Goal: Transaction & Acquisition: Book appointment/travel/reservation

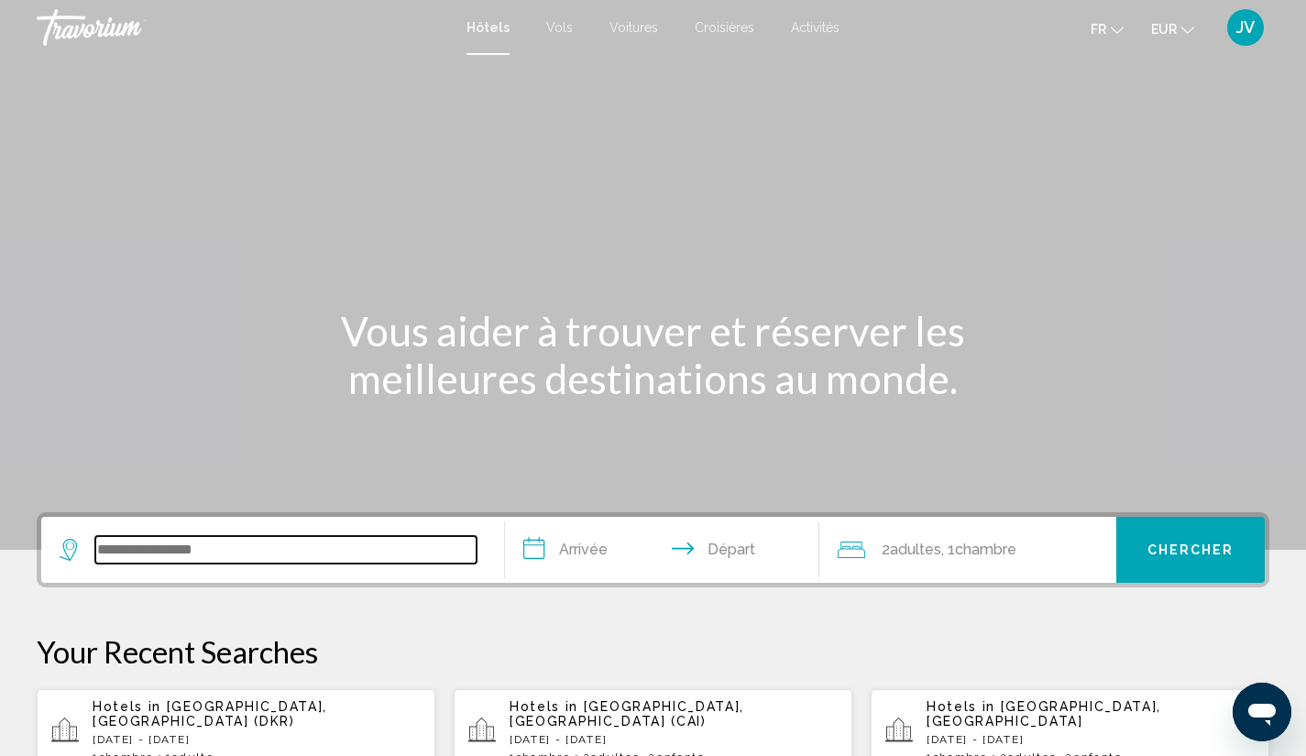
click at [196, 540] on input "Search widget" at bounding box center [285, 549] width 381 height 27
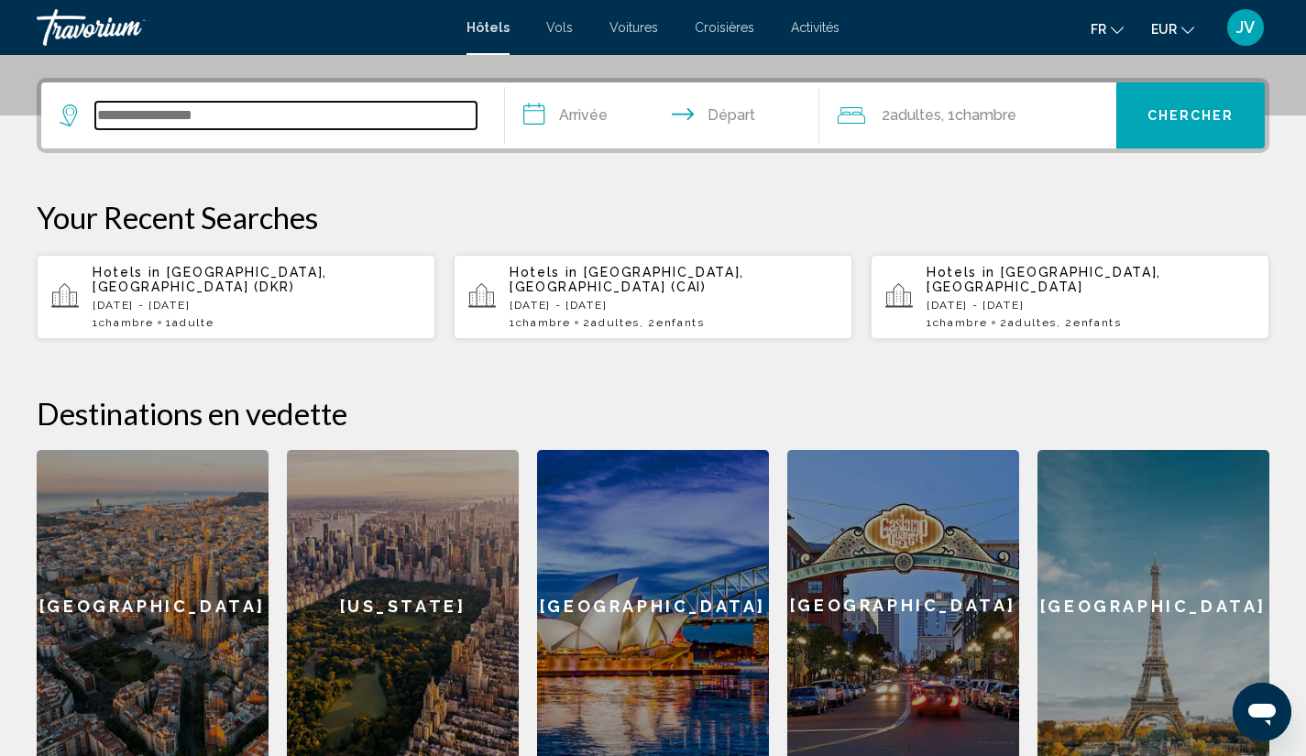
scroll to position [453, 0]
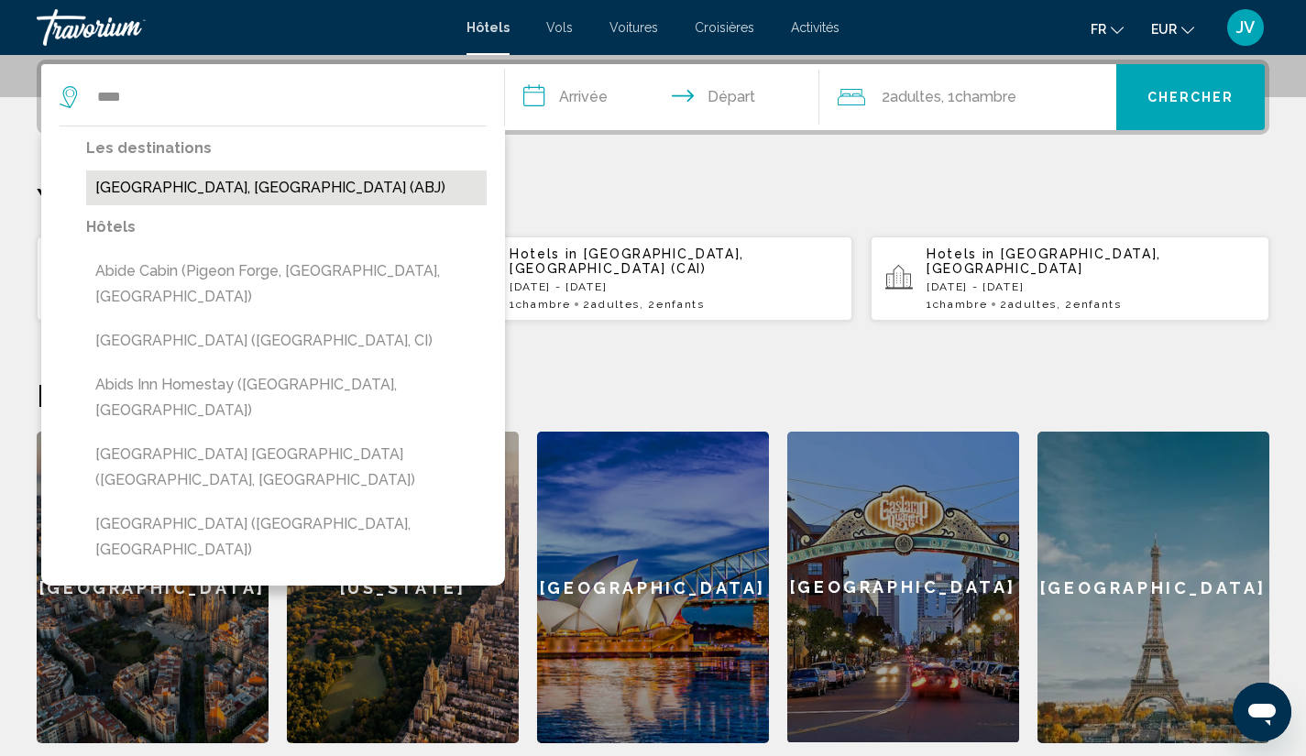
click at [189, 172] on button "[GEOGRAPHIC_DATA], [GEOGRAPHIC_DATA] (ABJ)" at bounding box center [286, 187] width 400 height 35
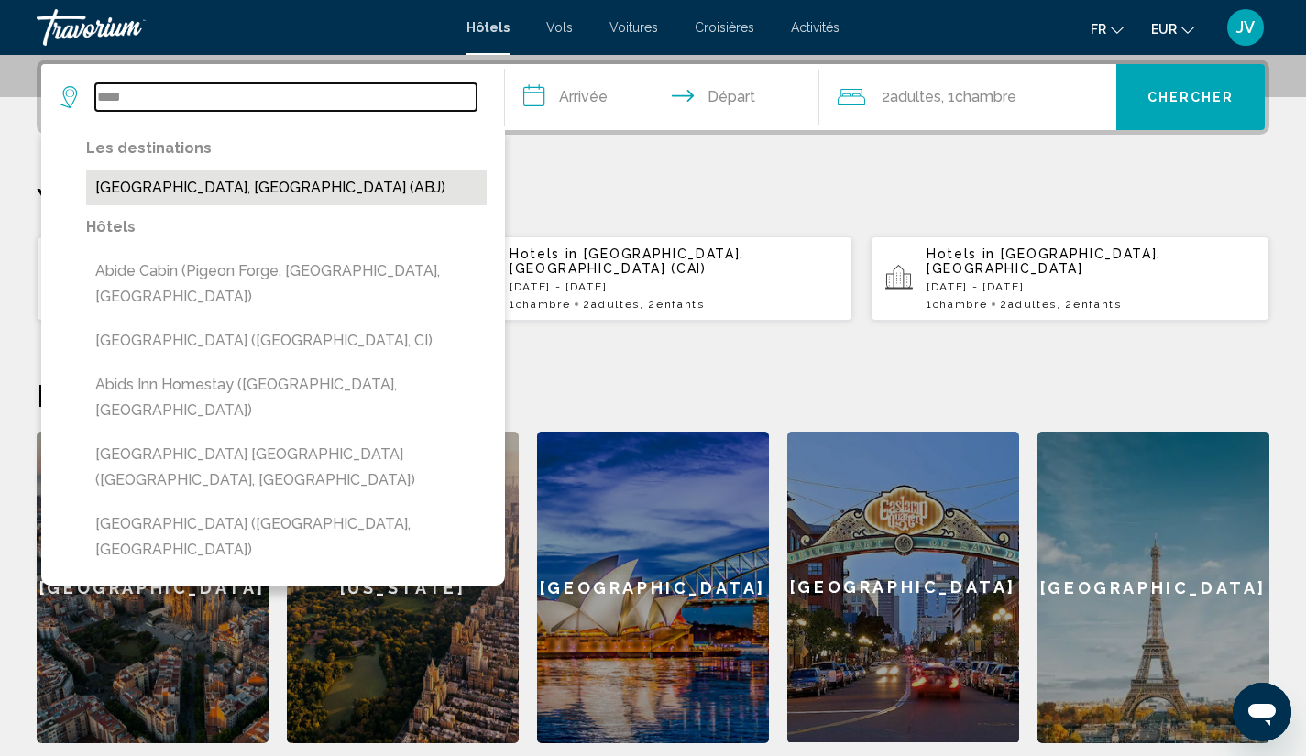
type input "**********"
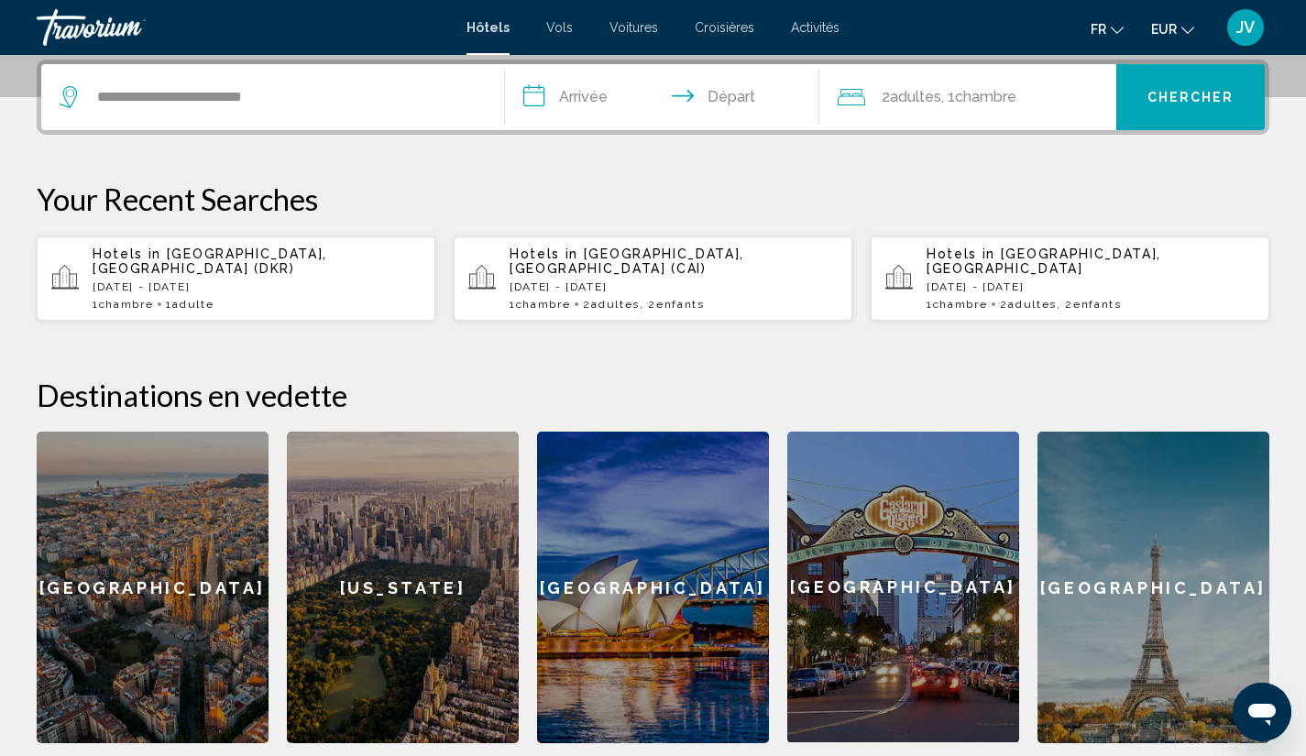
click at [617, 98] on input "**********" at bounding box center [666, 99] width 323 height 71
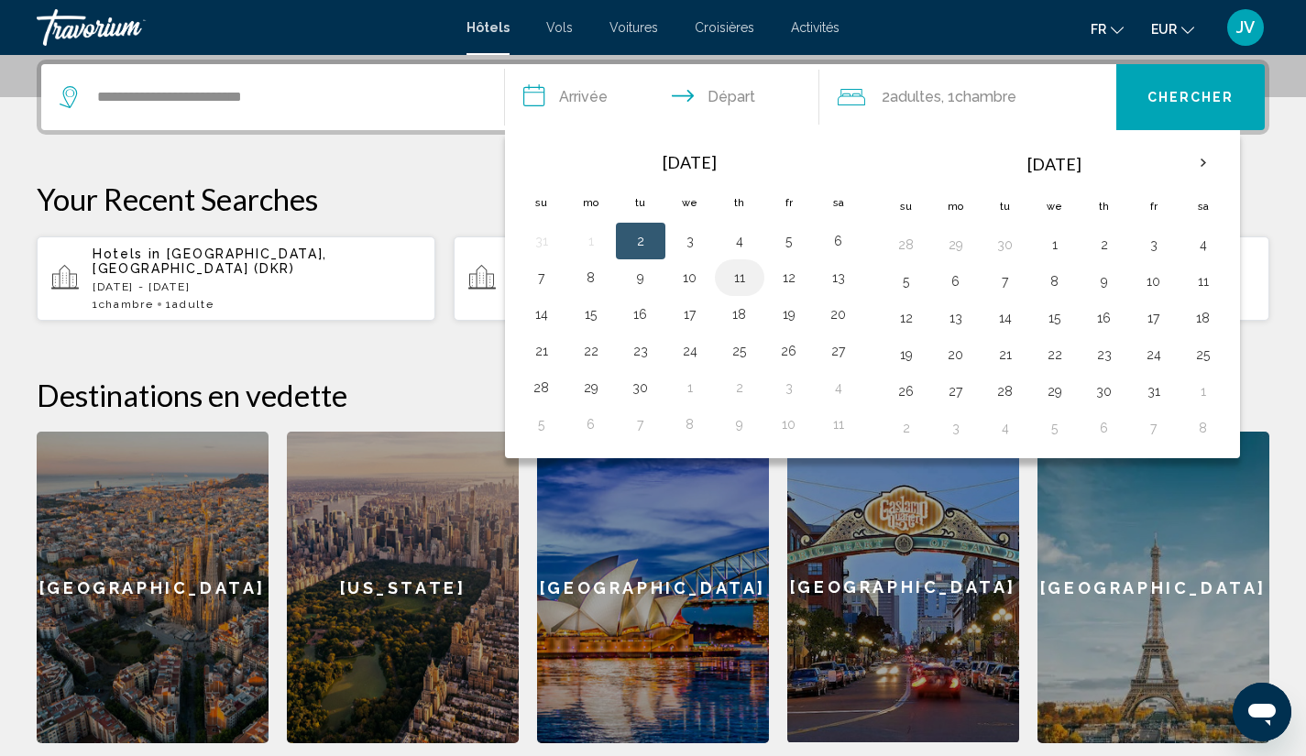
click at [741, 268] on button "11" at bounding box center [739, 278] width 29 height 26
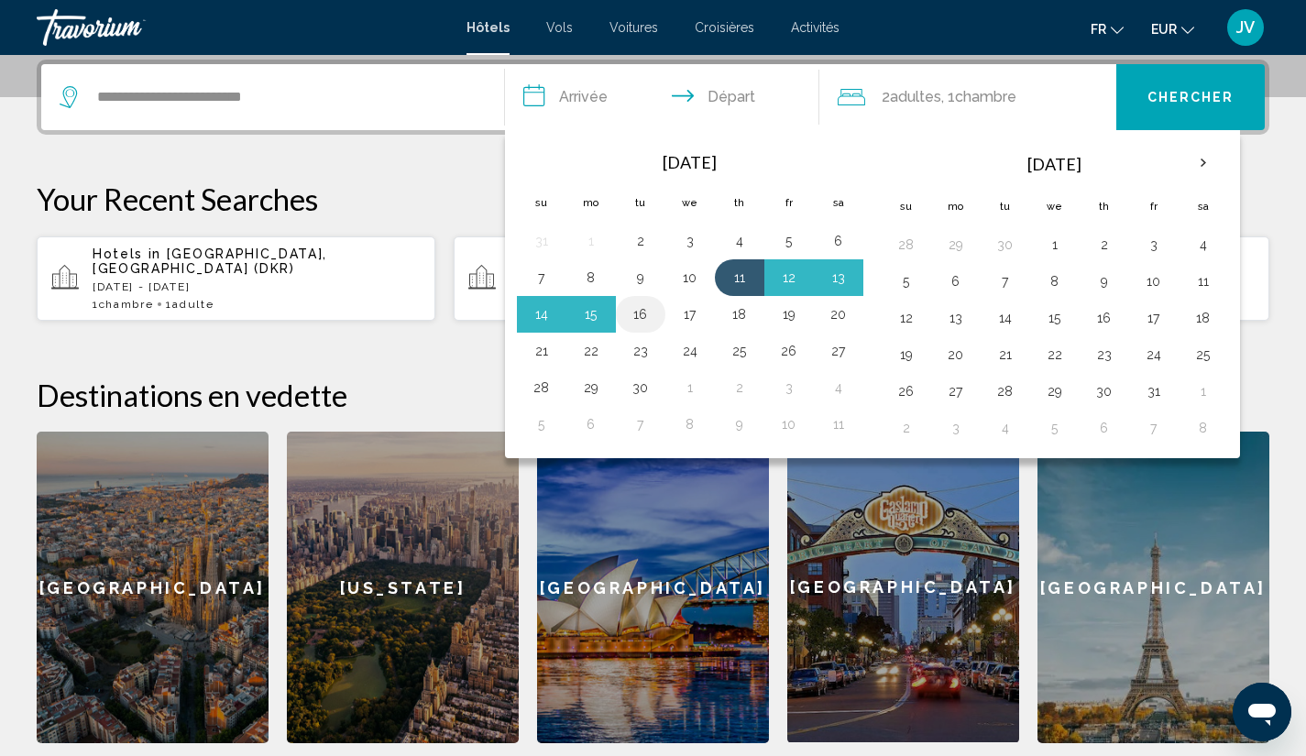
click at [642, 304] on button "16" at bounding box center [640, 314] width 29 height 26
type input "**********"
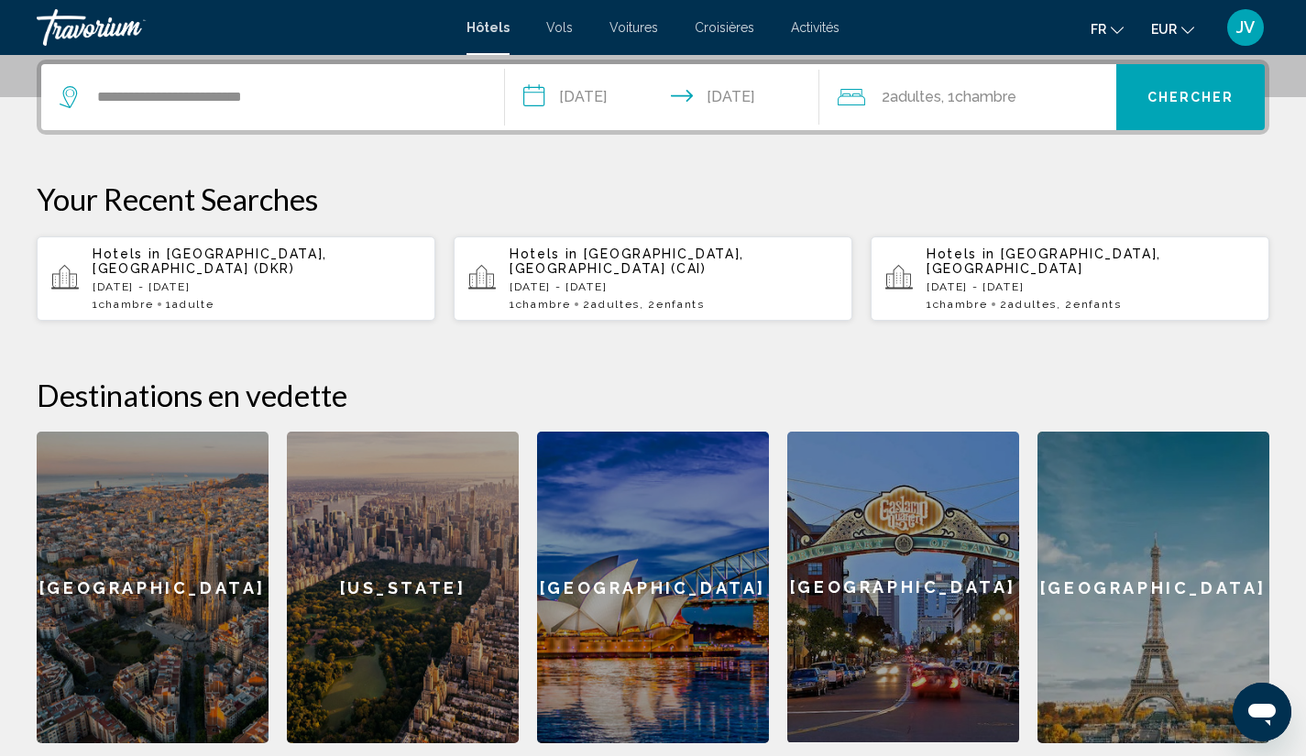
click at [904, 87] on span "2 Adulte Adultes" at bounding box center [911, 97] width 60 height 26
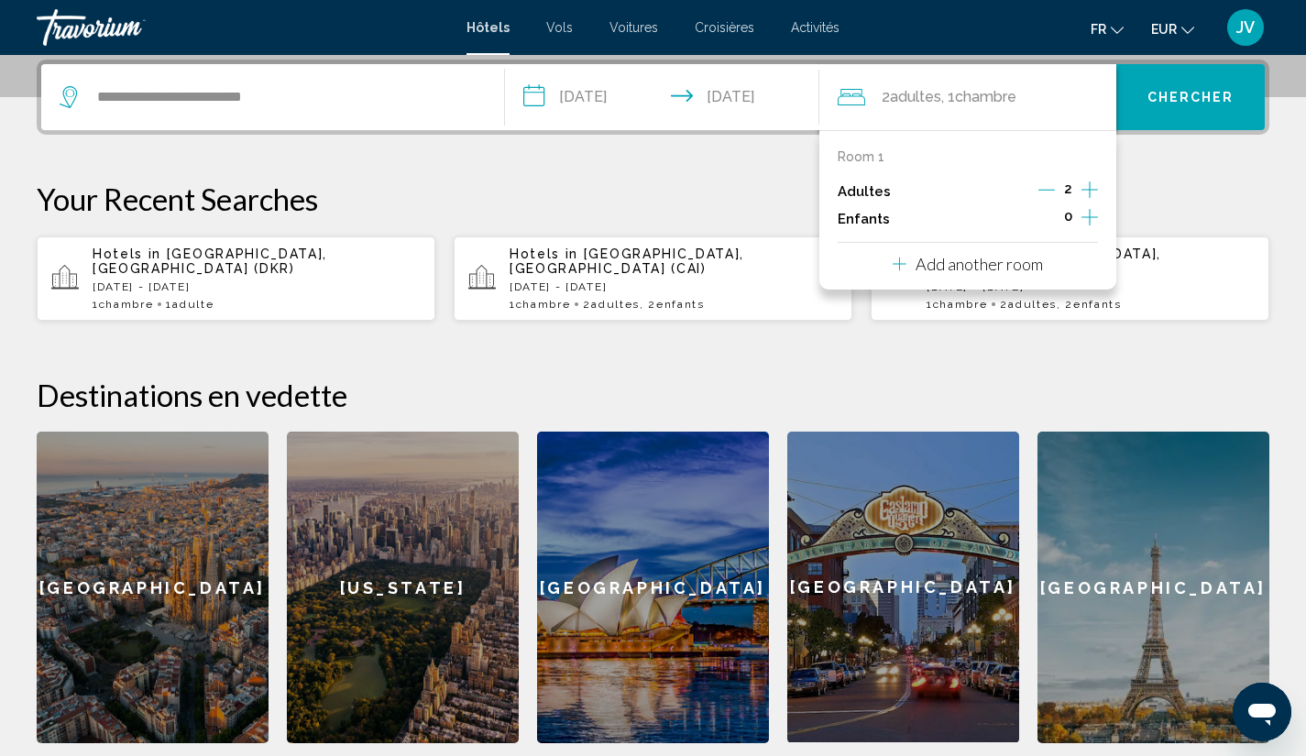
drag, startPoint x: 1048, startPoint y: 192, endPoint x: 1169, endPoint y: 169, distance: 123.3
click at [1169, 169] on div "**********" at bounding box center [653, 402] width 1306 height 684
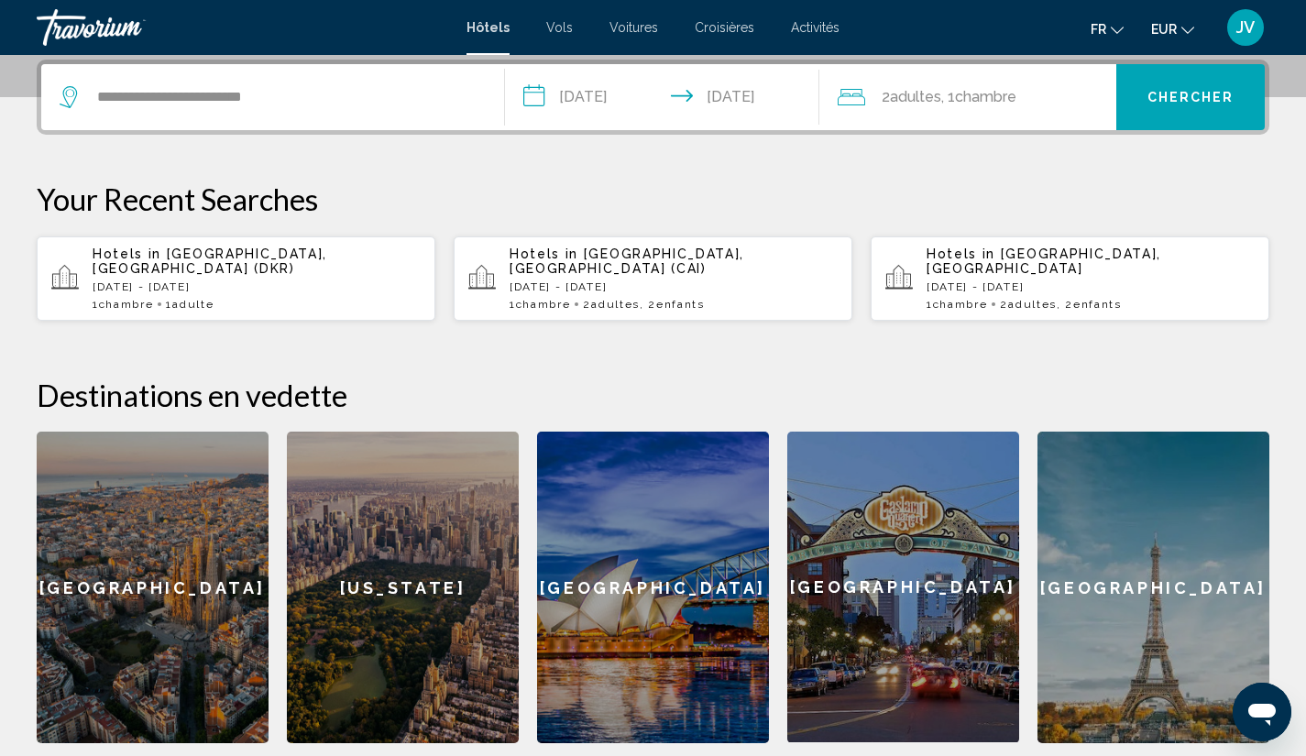
click at [962, 89] on span "Chambre" at bounding box center [985, 96] width 61 height 17
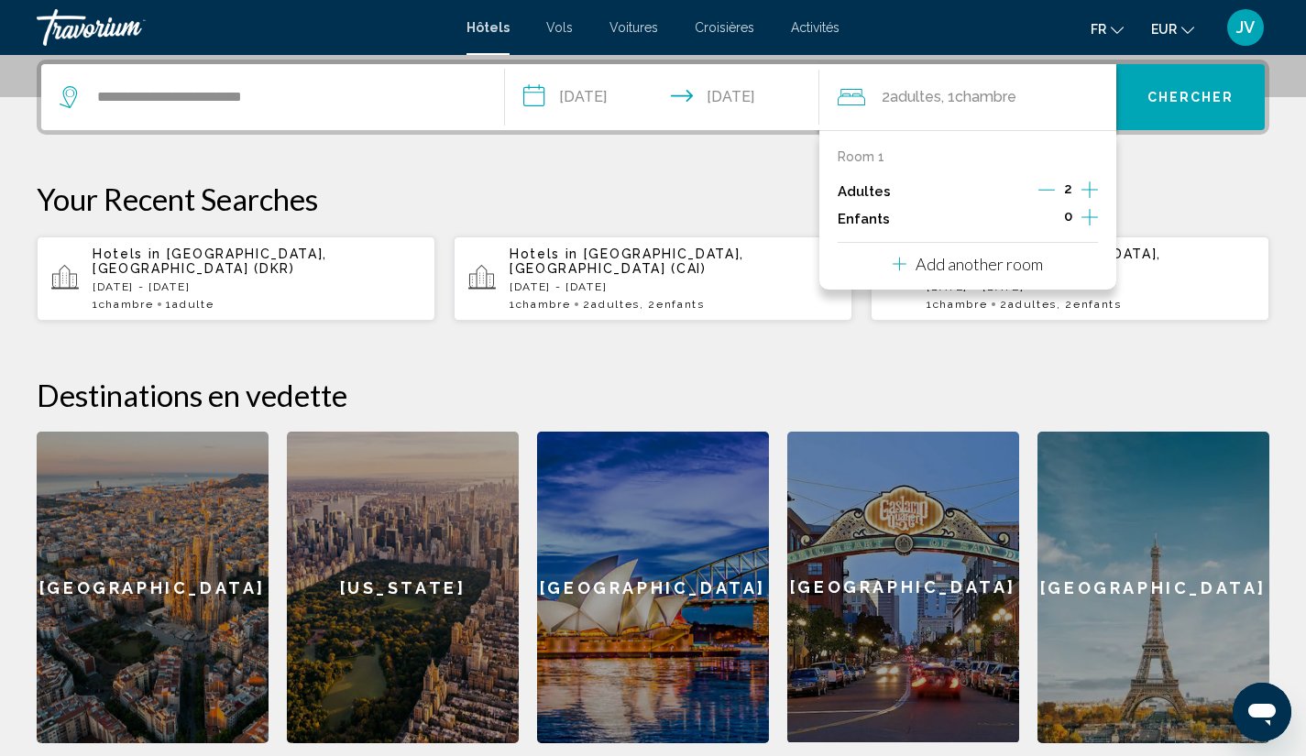
click at [1042, 191] on icon "Decrement adults" at bounding box center [1046, 189] width 16 height 16
click at [1179, 93] on span "Chercher" at bounding box center [1190, 98] width 87 height 15
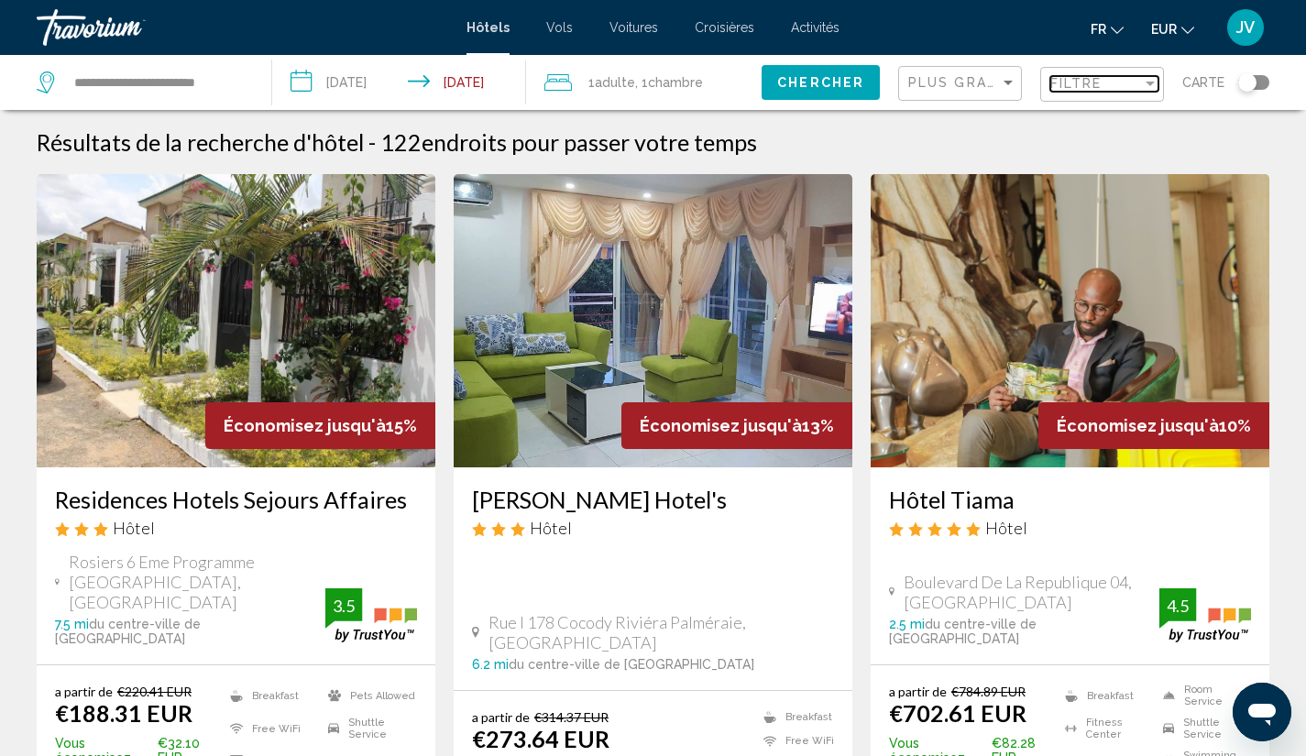
click at [1085, 88] on span "Filtre" at bounding box center [1076, 83] width 52 height 15
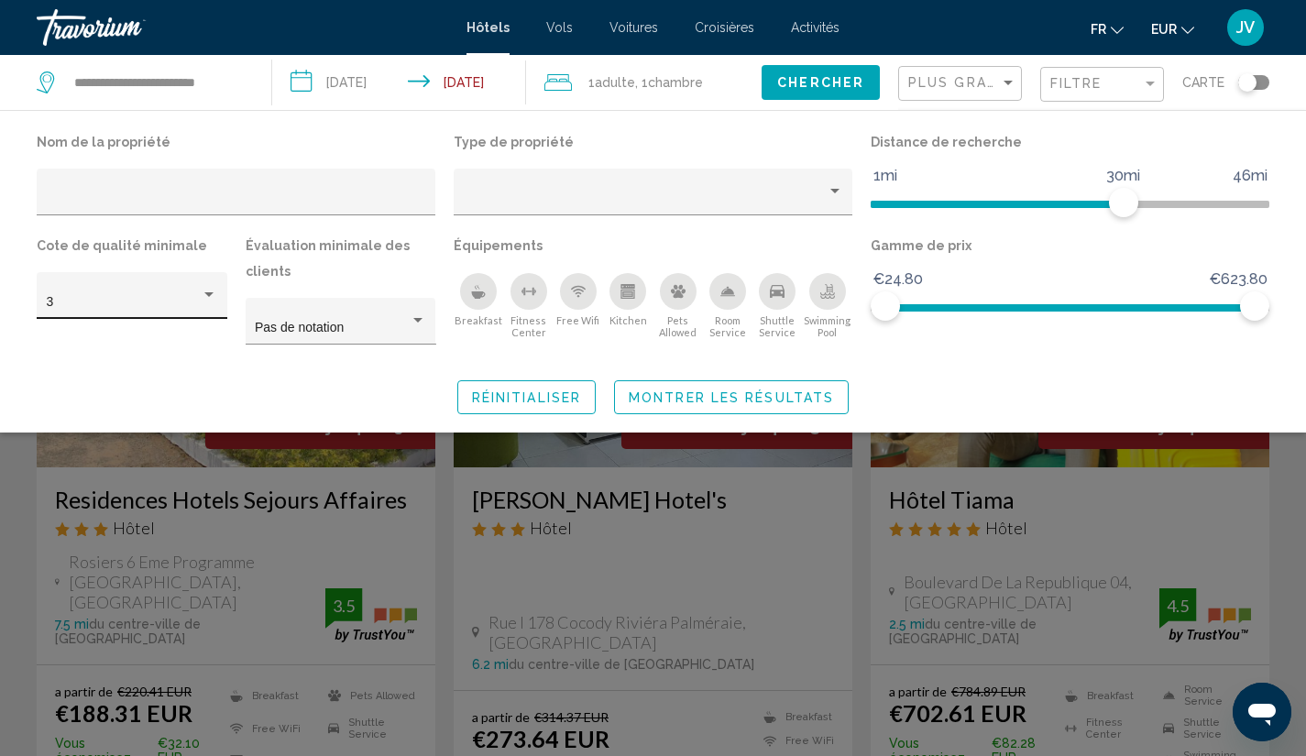
click at [102, 284] on div "3" at bounding box center [132, 301] width 171 height 38
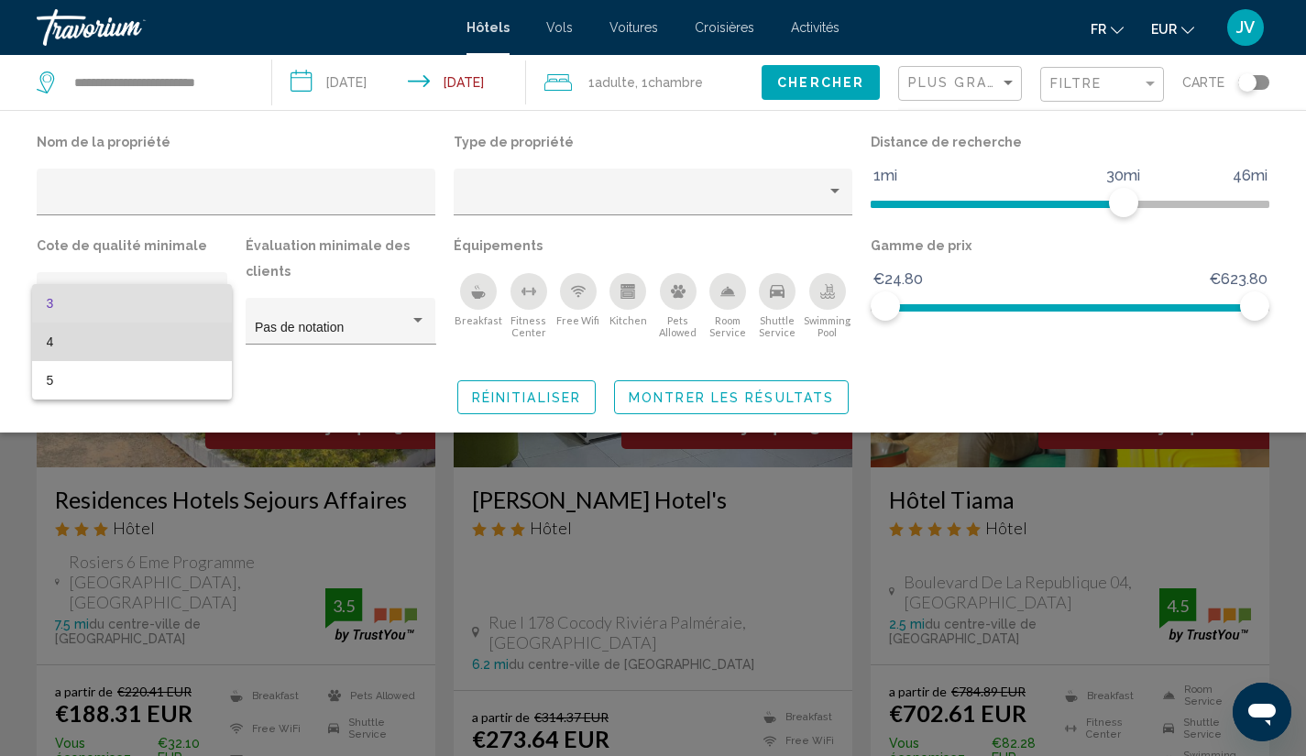
click at [102, 348] on span "4" at bounding box center [132, 342] width 171 height 38
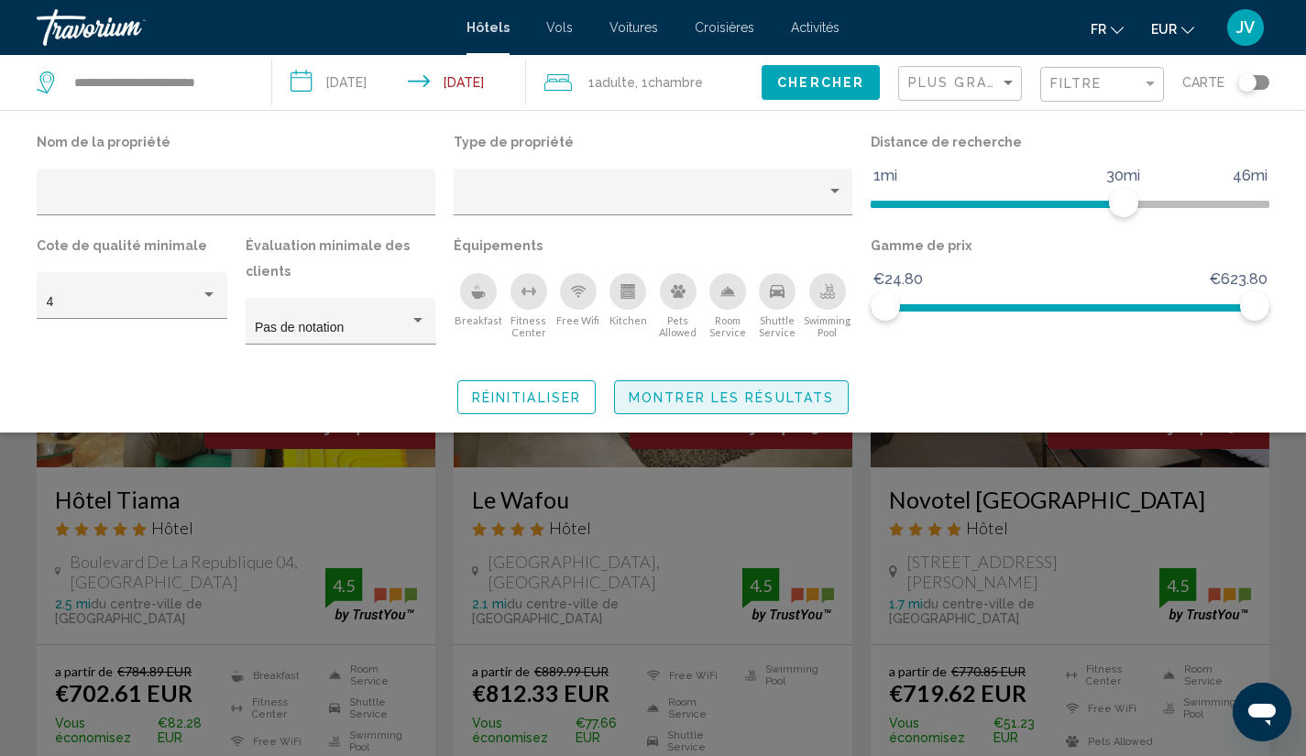
click at [657, 400] on span "Montrer les résultats" at bounding box center [731, 397] width 205 height 15
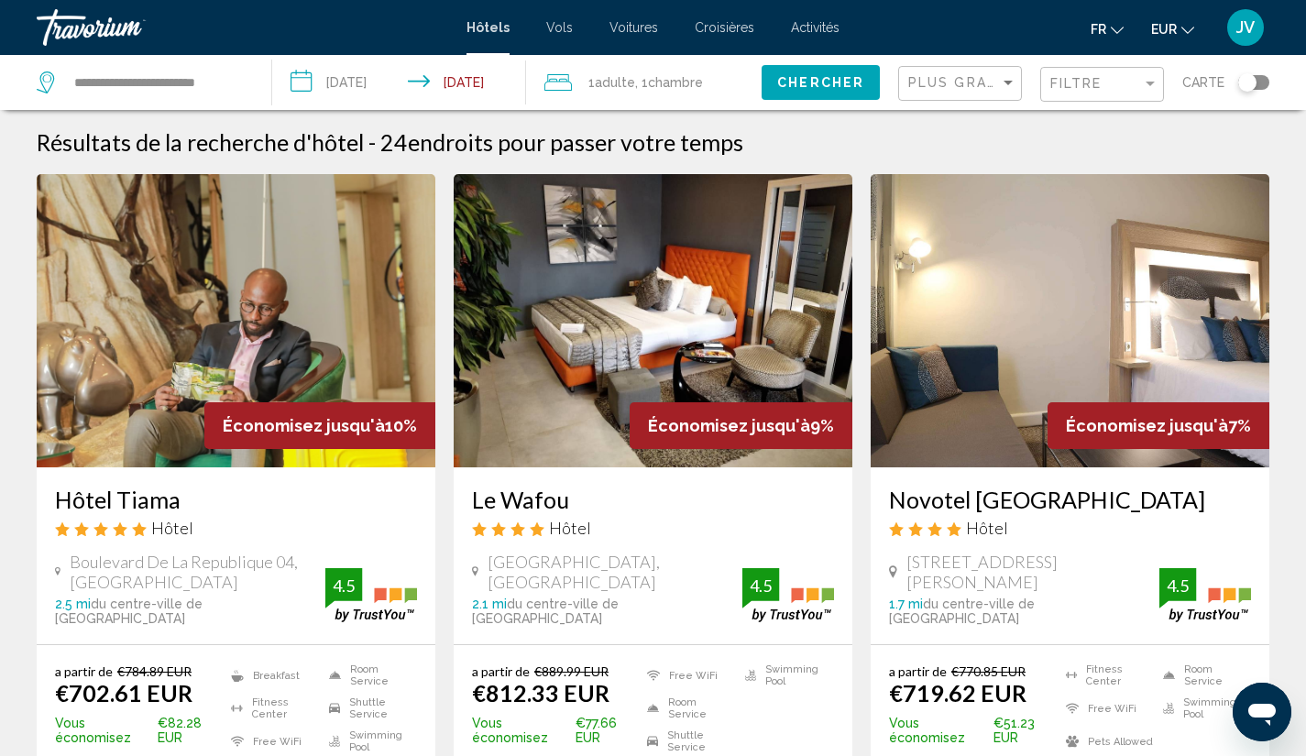
click at [972, 92] on div "Plus grandes économies" at bounding box center [962, 84] width 108 height 34
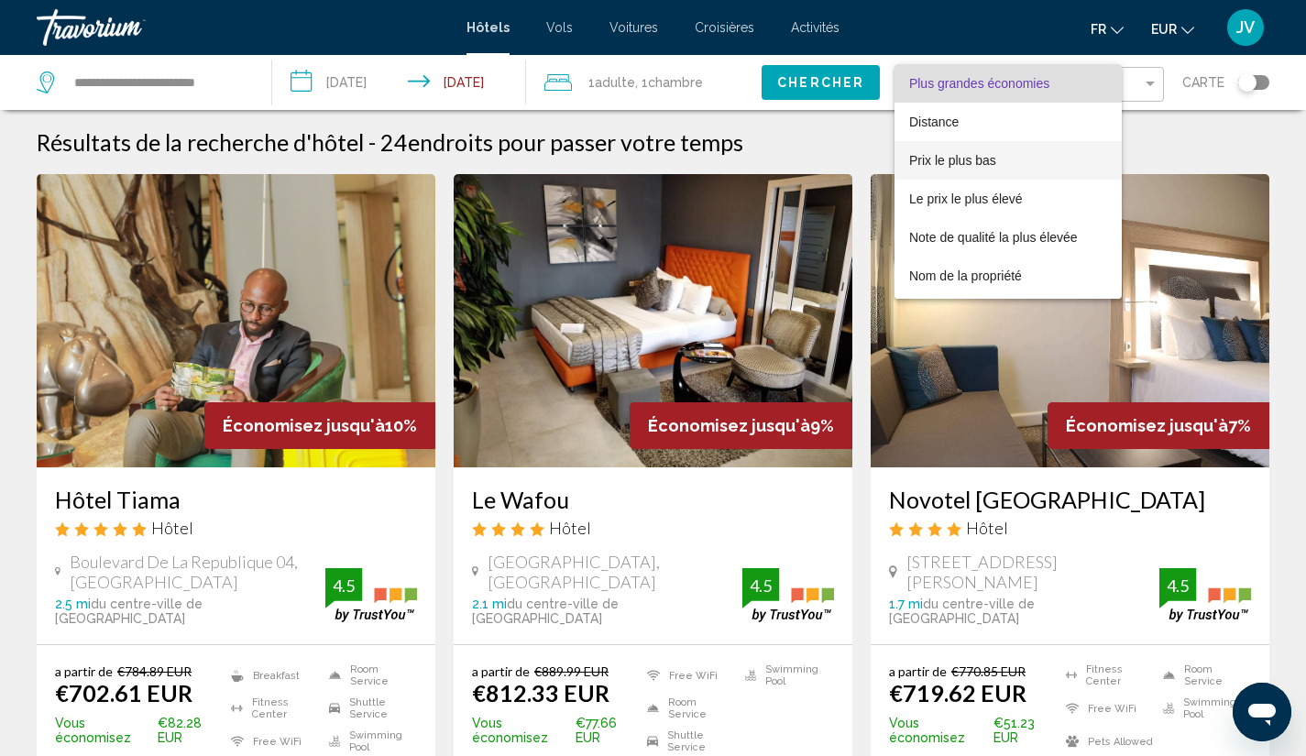
click at [962, 165] on span "Prix le plus bas" at bounding box center [952, 160] width 87 height 15
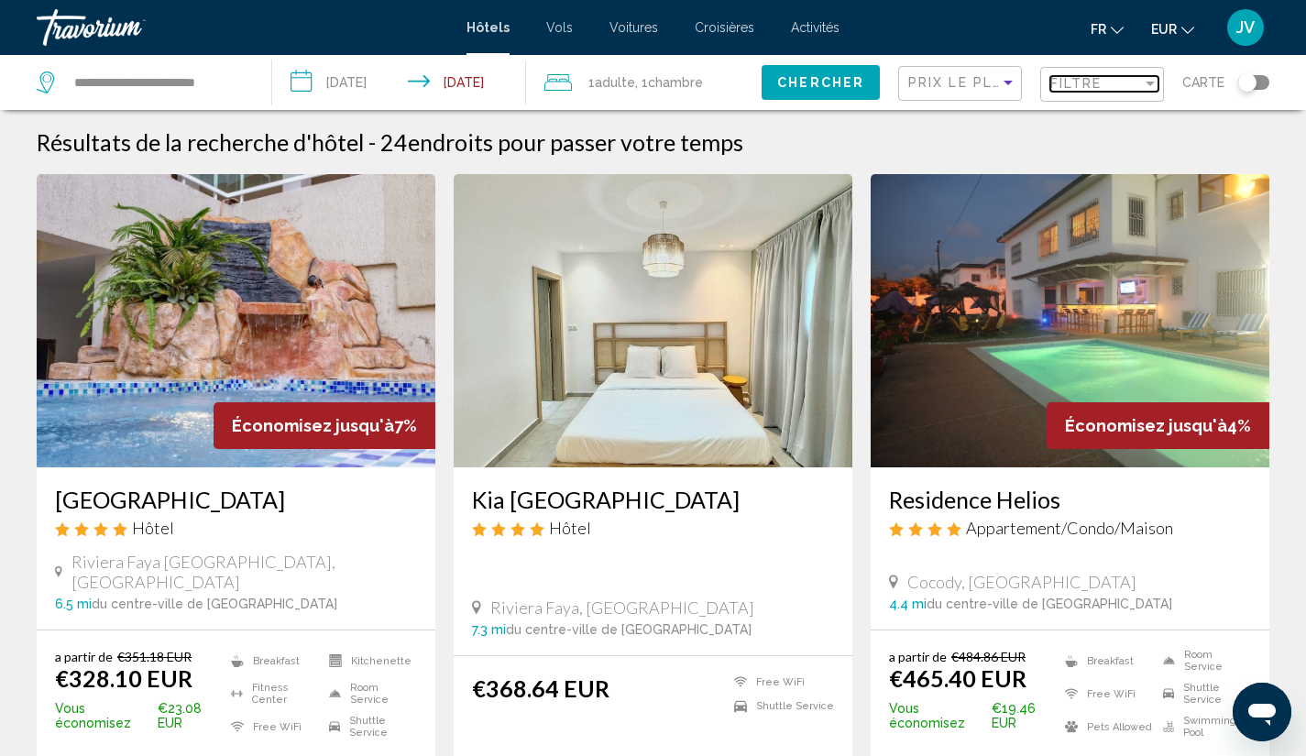
click at [1089, 84] on span "Filtre" at bounding box center [1076, 83] width 52 height 15
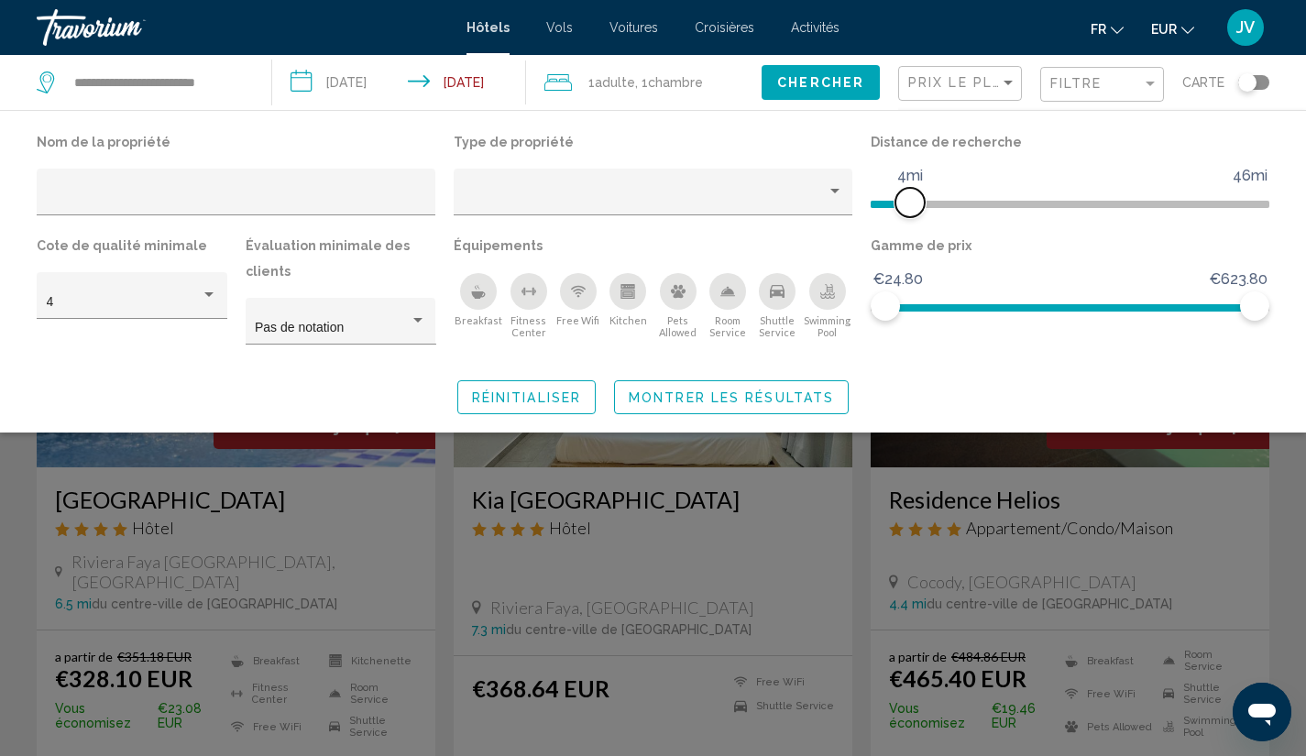
drag, startPoint x: 1128, startPoint y: 203, endPoint x: 912, endPoint y: 220, distance: 216.9
click at [912, 220] on div "Distance de recherche 1mi 46mi 4mi" at bounding box center [1069, 181] width 417 height 104
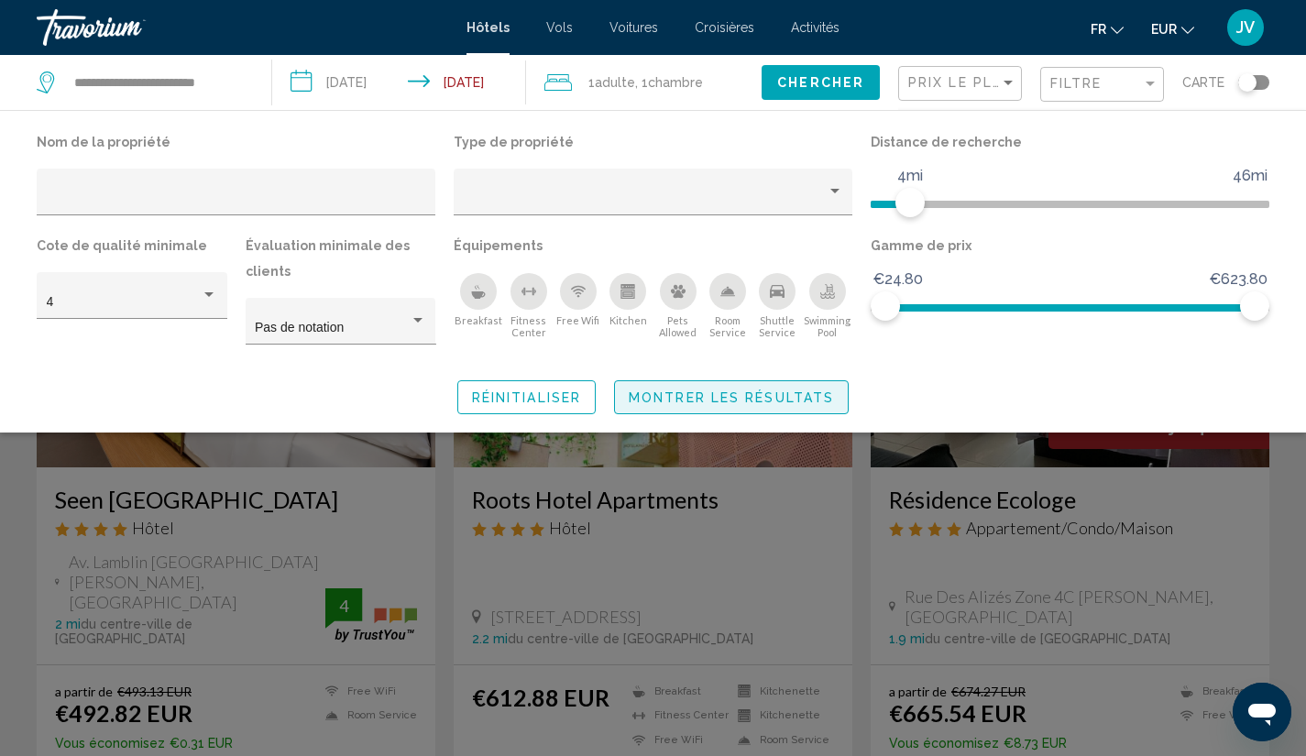
click at [735, 398] on span "Montrer les résultats" at bounding box center [731, 397] width 205 height 15
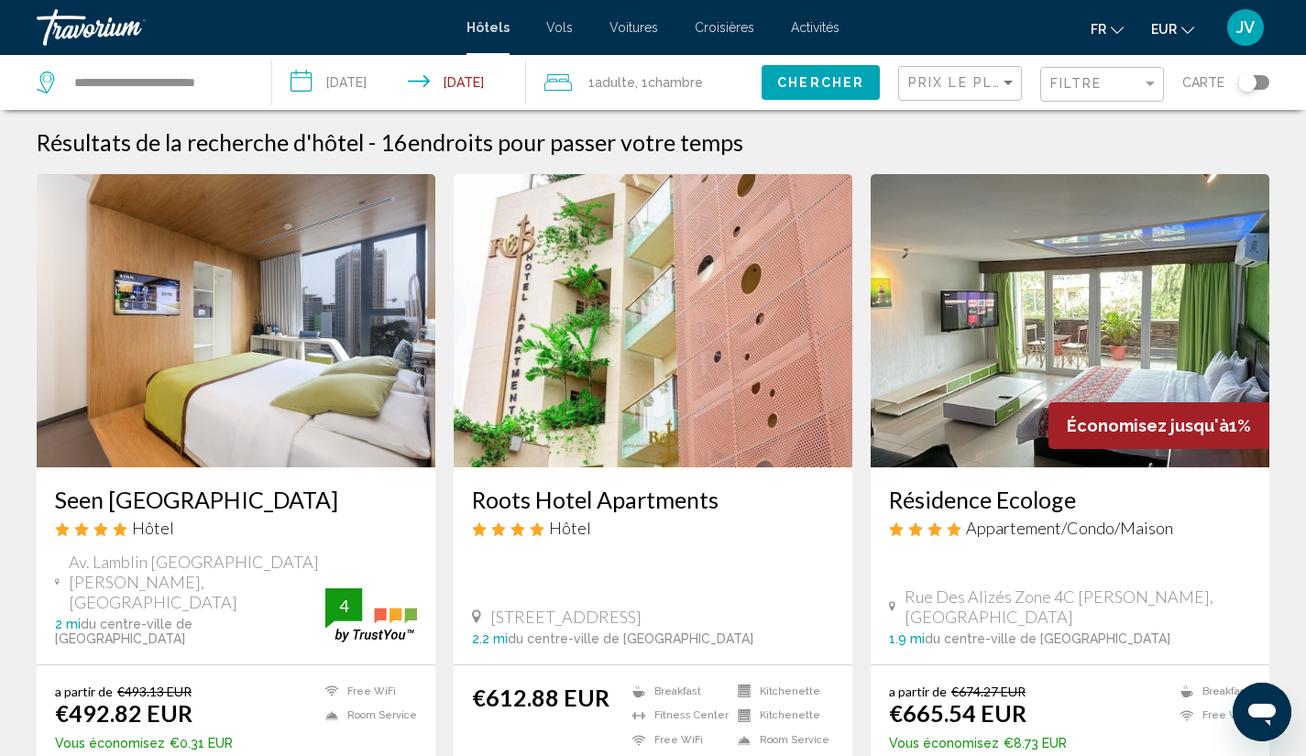
click at [247, 383] on img "Main content" at bounding box center [236, 320] width 399 height 293
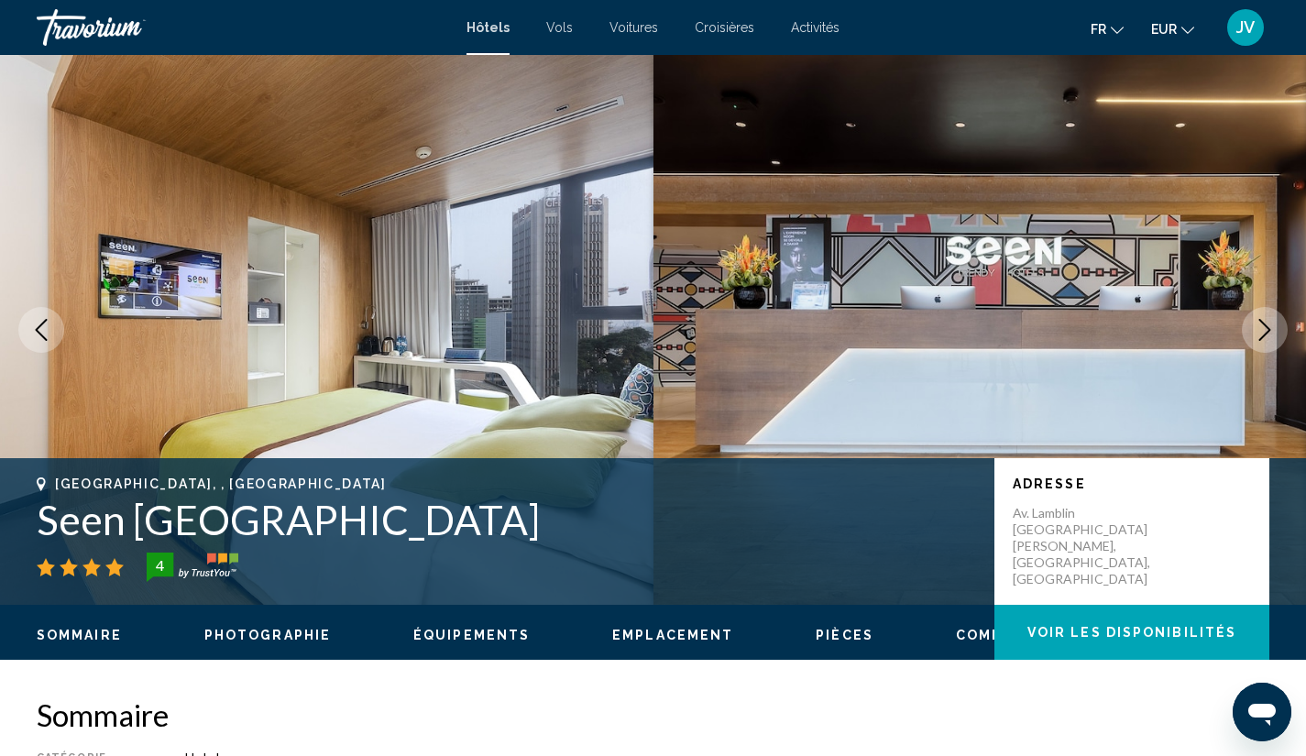
click at [1271, 318] on button "Next image" at bounding box center [1265, 330] width 46 height 46
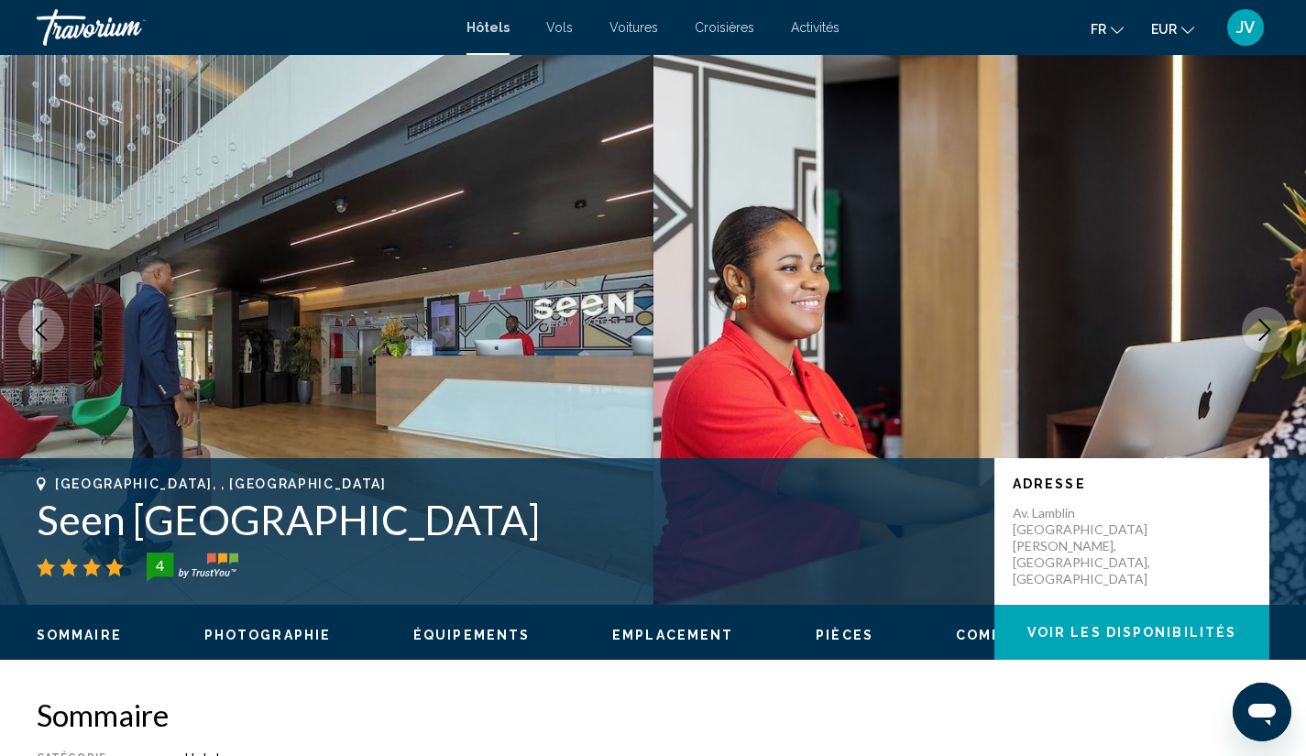
click at [1271, 318] on button "Next image" at bounding box center [1265, 330] width 46 height 46
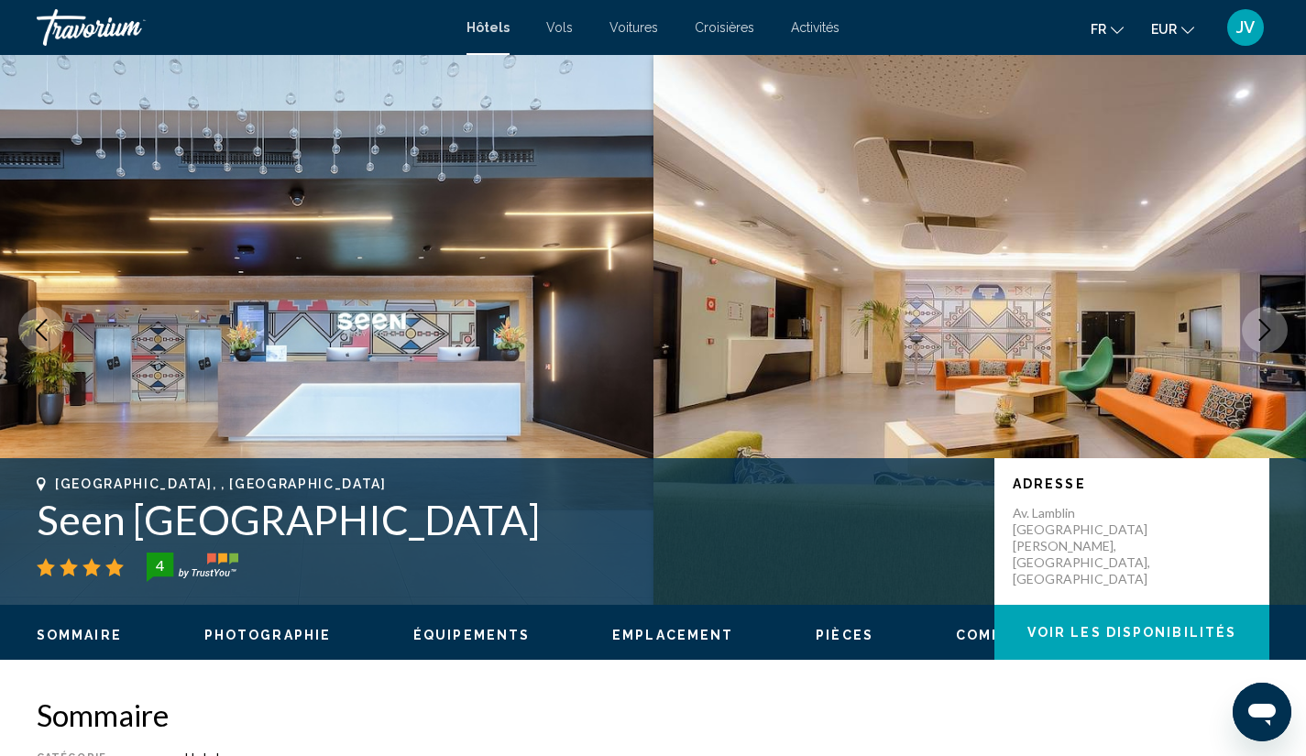
click at [1271, 318] on button "Next image" at bounding box center [1265, 330] width 46 height 46
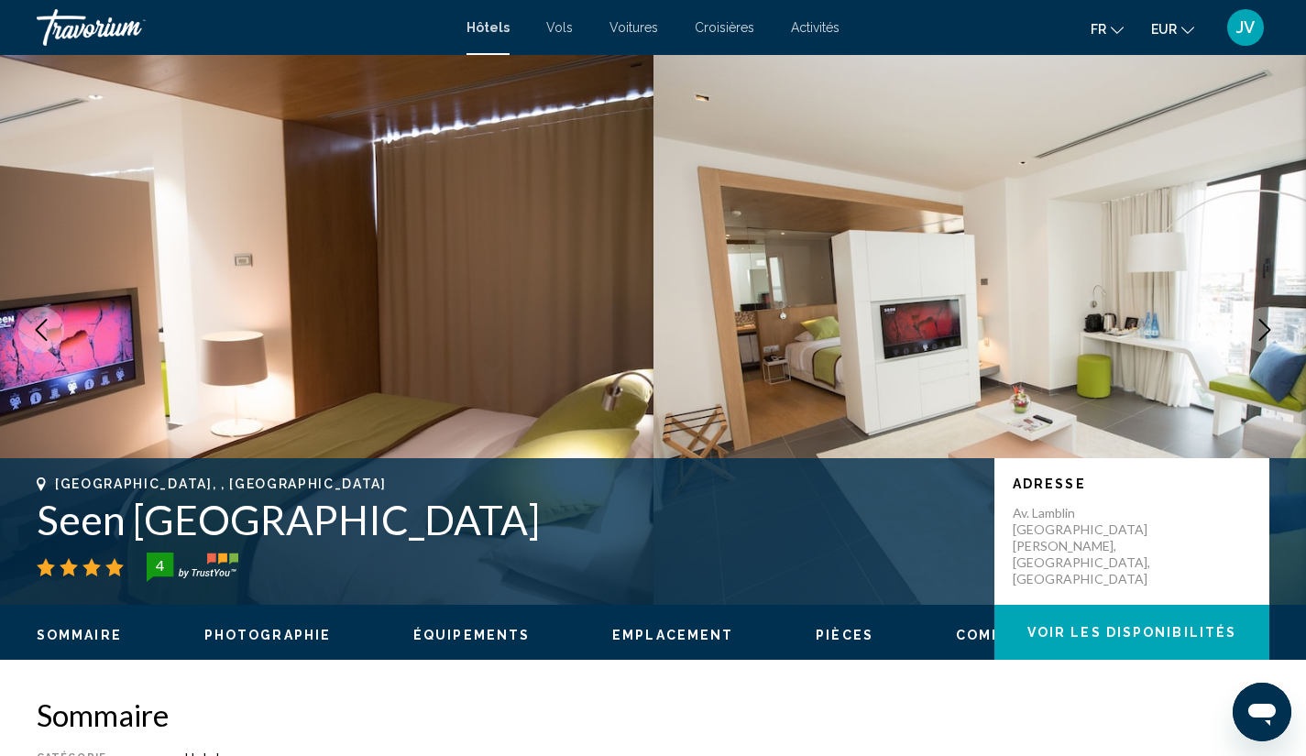
click at [1271, 318] on button "Next image" at bounding box center [1265, 330] width 46 height 46
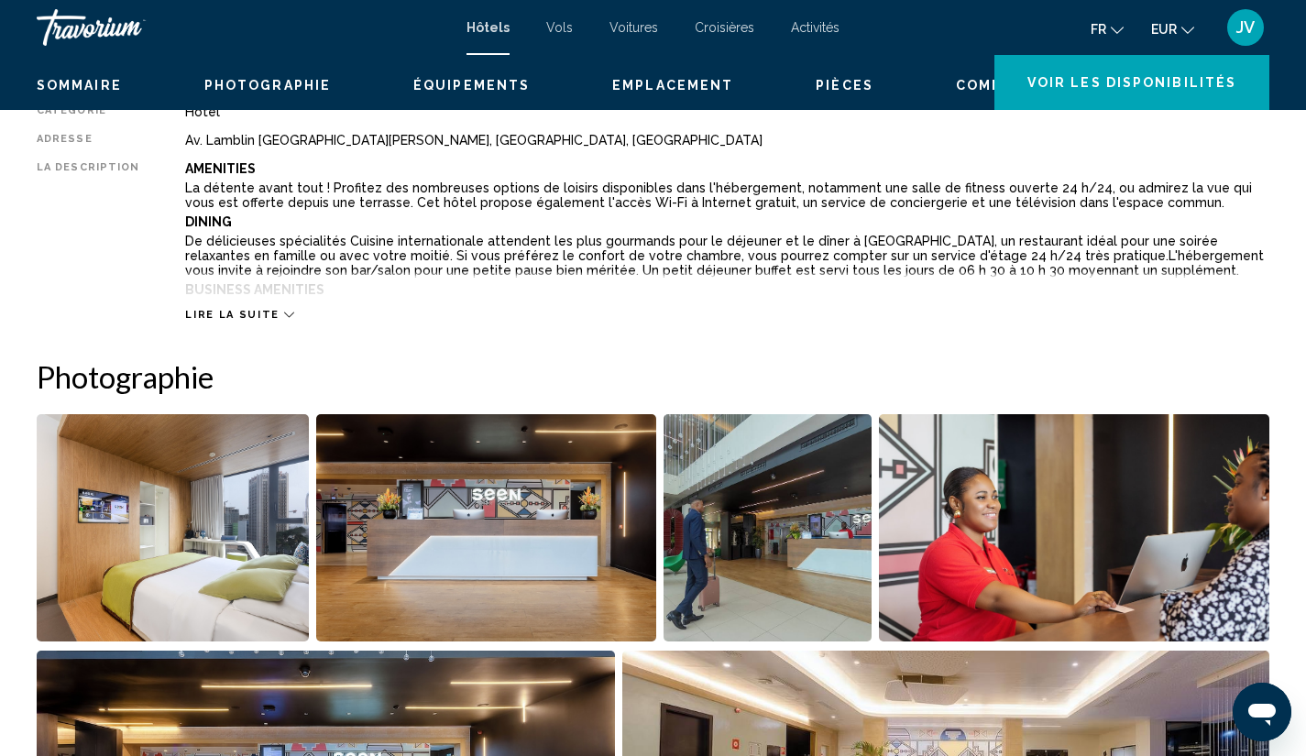
scroll to position [313, 0]
